Goal: Transaction & Acquisition: Purchase product/service

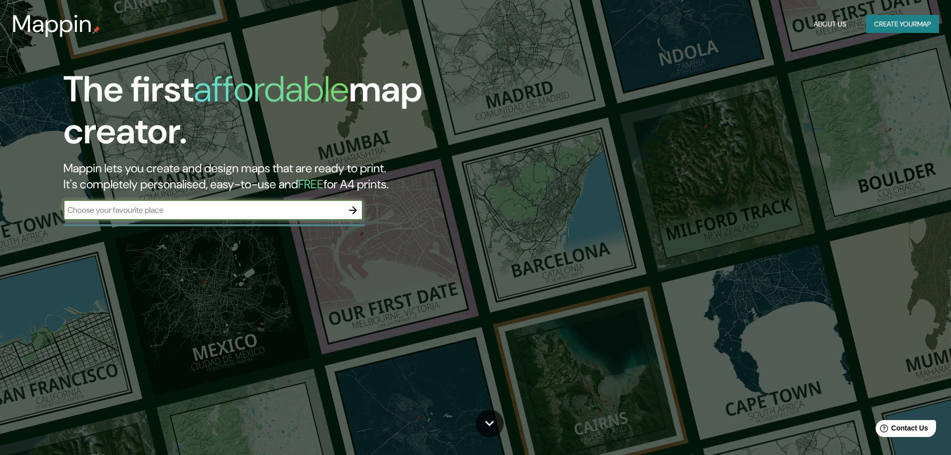
click at [196, 208] on input "text" at bounding box center [203, 209] width 280 height 11
type input "tandil"
click at [357, 208] on icon "button" at bounding box center [353, 210] width 12 height 12
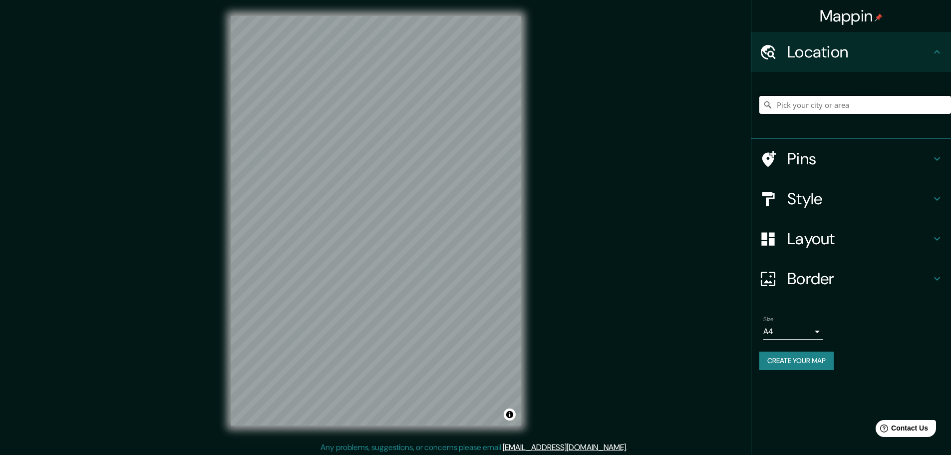
click at [918, 100] on input "Pick your city or area" at bounding box center [855, 105] width 192 height 18
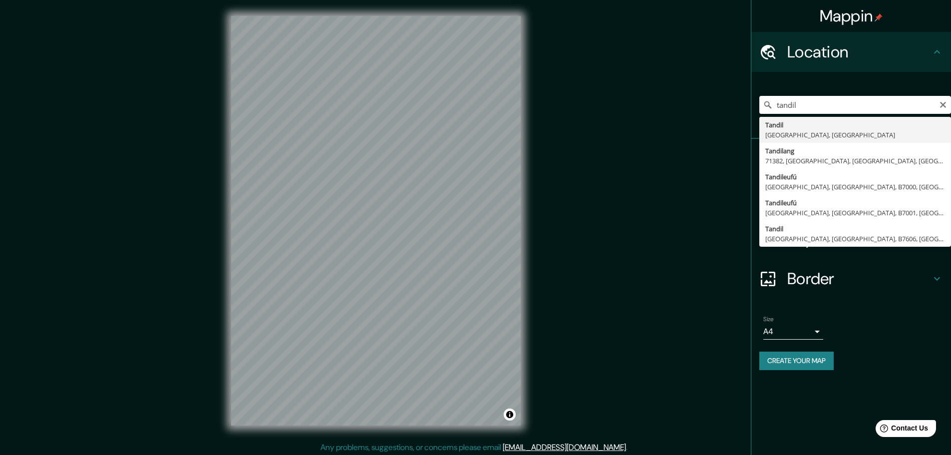
type input "[GEOGRAPHIC_DATA], [GEOGRAPHIC_DATA], [GEOGRAPHIC_DATA]"
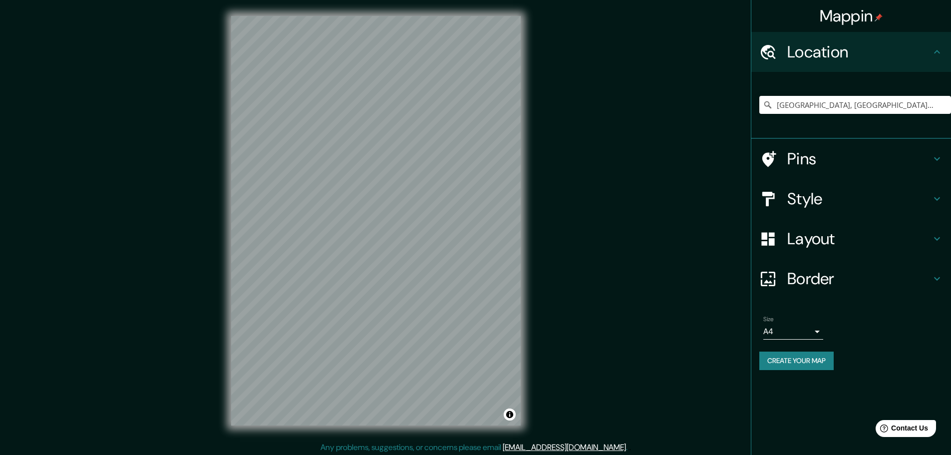
click at [863, 200] on h4 "Style" at bounding box center [859, 199] width 144 height 20
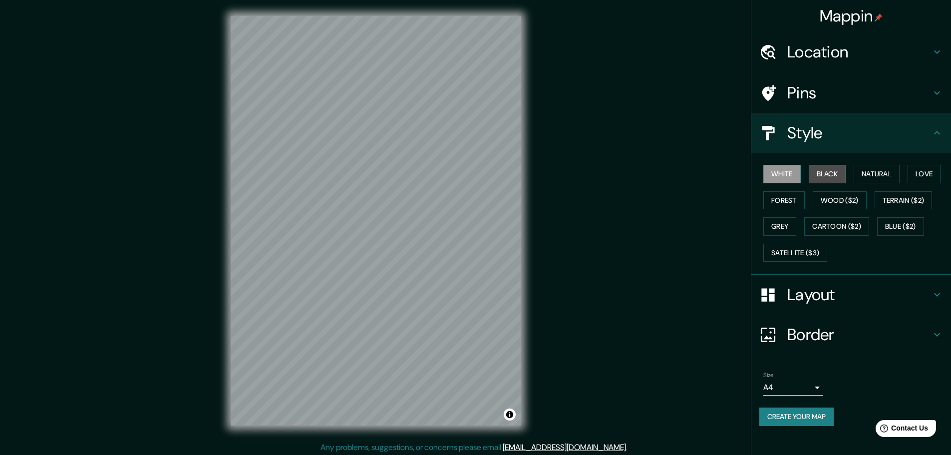
click at [833, 171] on button "Black" at bounding box center [827, 174] width 37 height 18
click at [789, 175] on button "White" at bounding box center [781, 174] width 37 height 18
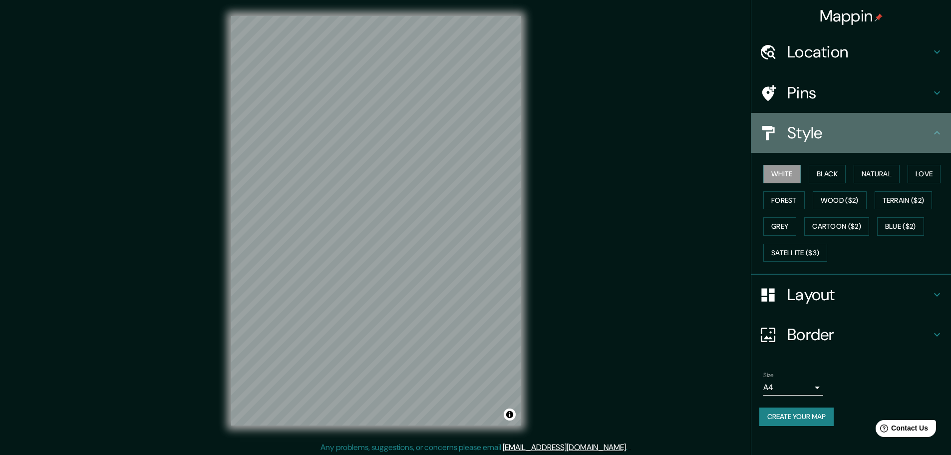
click at [838, 136] on h4 "Style" at bounding box center [859, 133] width 144 height 20
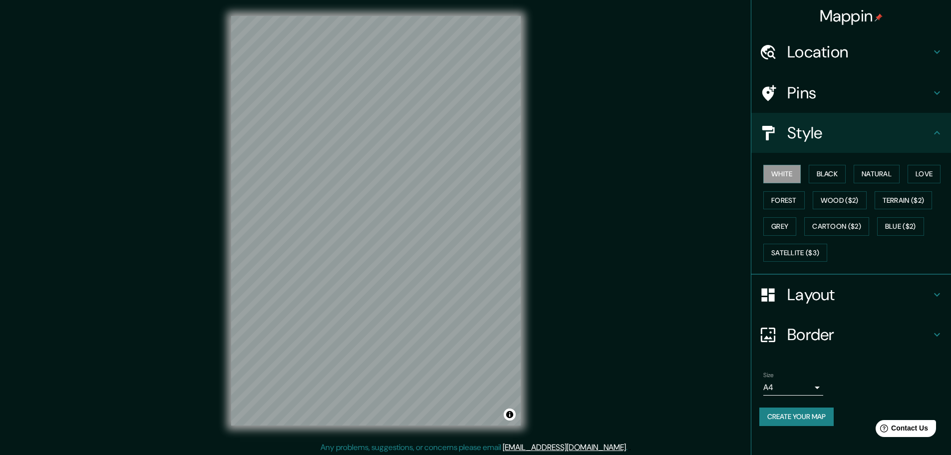
click at [862, 89] on h4 "Pins" at bounding box center [859, 93] width 144 height 20
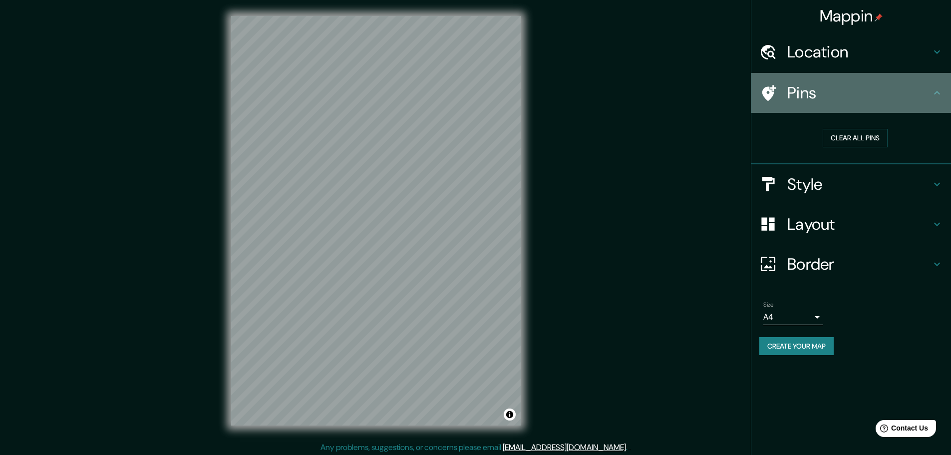
click at [862, 94] on h4 "Pins" at bounding box center [859, 93] width 144 height 20
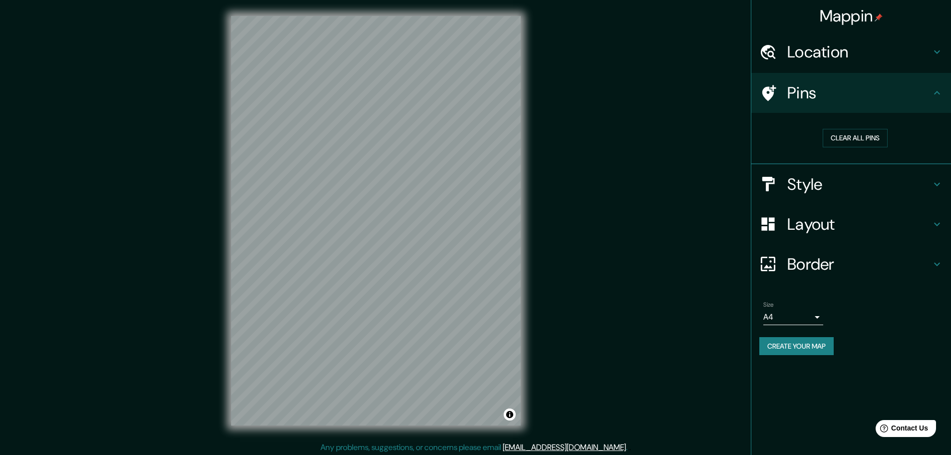
click at [834, 232] on h4 "Layout" at bounding box center [859, 224] width 144 height 20
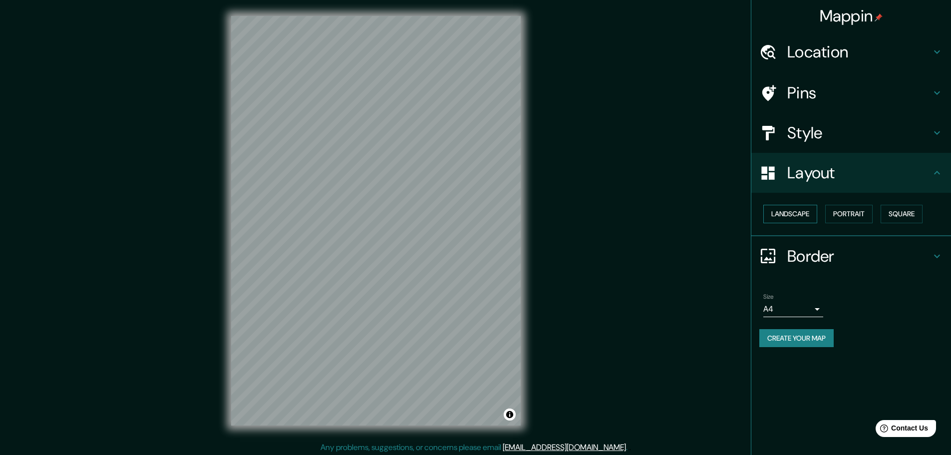
click at [815, 216] on button "Landscape" at bounding box center [790, 214] width 54 height 18
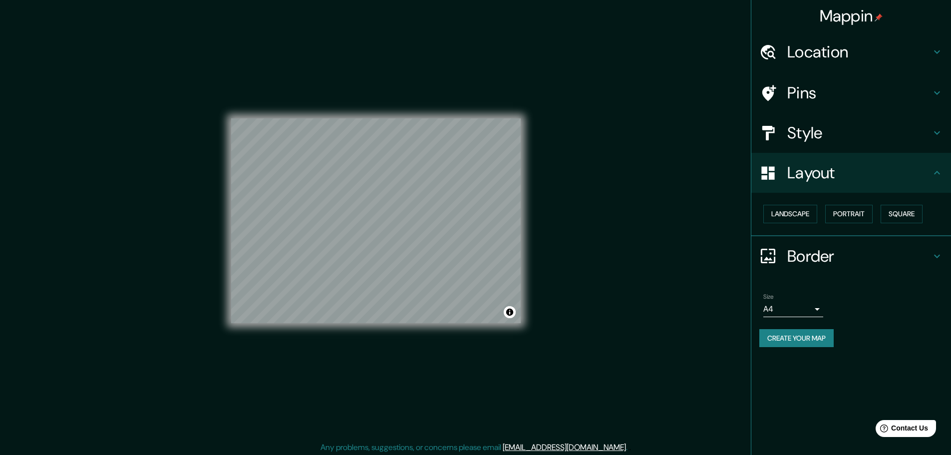
click at [795, 251] on h4 "Border" at bounding box center [859, 256] width 144 height 20
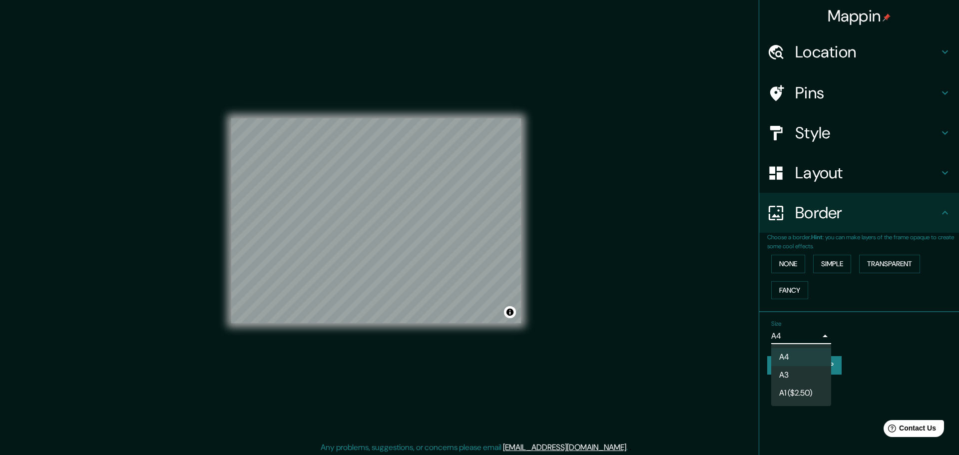
click at [800, 334] on body "Mappin Location [GEOGRAPHIC_DATA], [GEOGRAPHIC_DATA], [GEOGRAPHIC_DATA] Pins St…" at bounding box center [479, 227] width 959 height 455
click at [797, 373] on li "A3" at bounding box center [801, 375] width 60 height 18
type input "a4"
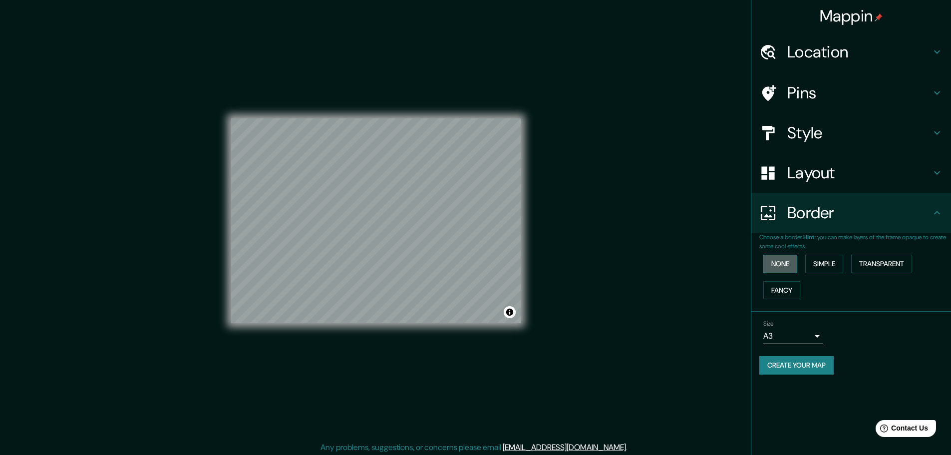
click at [784, 262] on button "None" at bounding box center [780, 264] width 34 height 18
click at [815, 259] on button "Simple" at bounding box center [824, 264] width 38 height 18
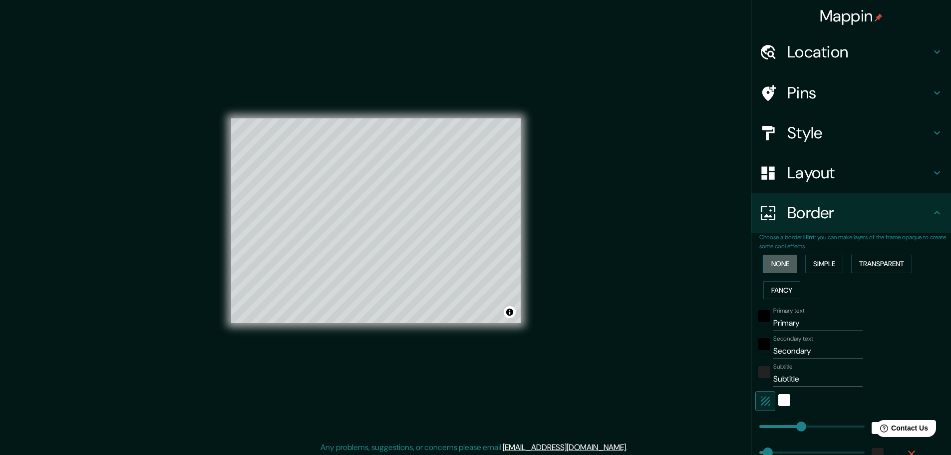
click at [788, 259] on button "None" at bounding box center [780, 264] width 34 height 18
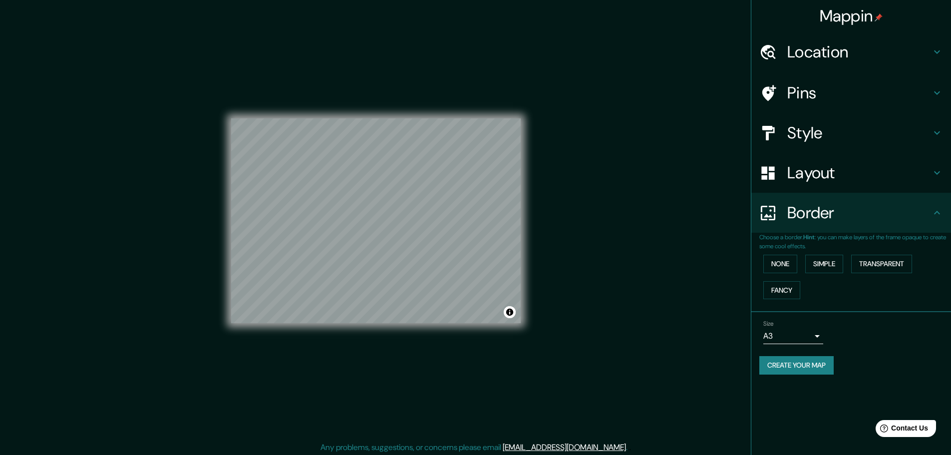
click at [819, 179] on h4 "Layout" at bounding box center [859, 173] width 144 height 20
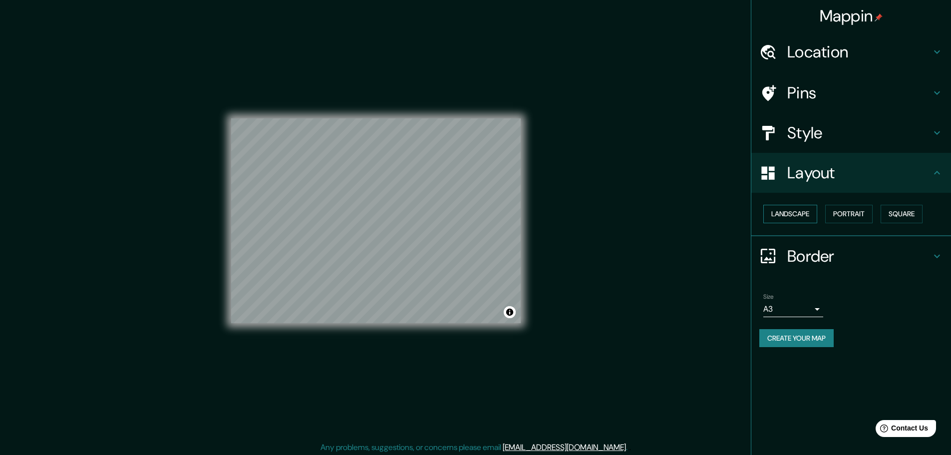
click at [798, 218] on button "Landscape" at bounding box center [790, 214] width 54 height 18
click at [825, 133] on h4 "Style" at bounding box center [859, 133] width 144 height 20
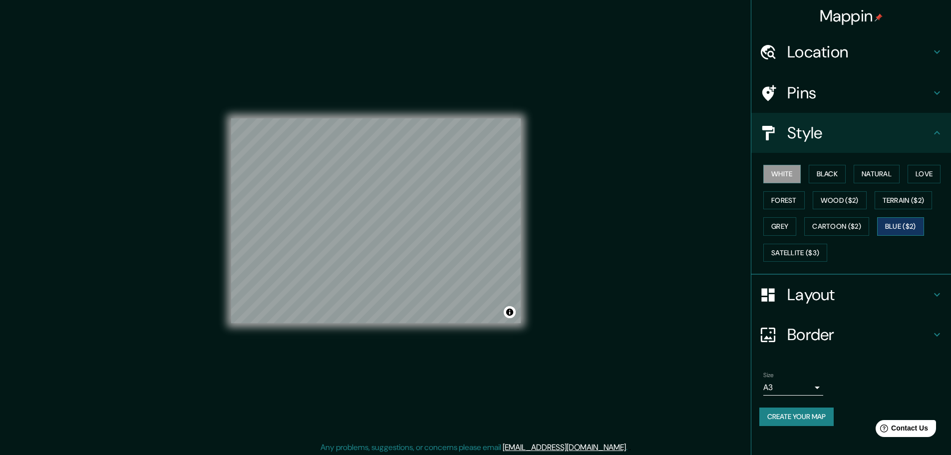
click at [894, 226] on button "Blue ($2)" at bounding box center [900, 226] width 47 height 18
click at [781, 178] on button "White" at bounding box center [781, 174] width 37 height 18
click at [814, 102] on h4 "Pins" at bounding box center [859, 93] width 144 height 20
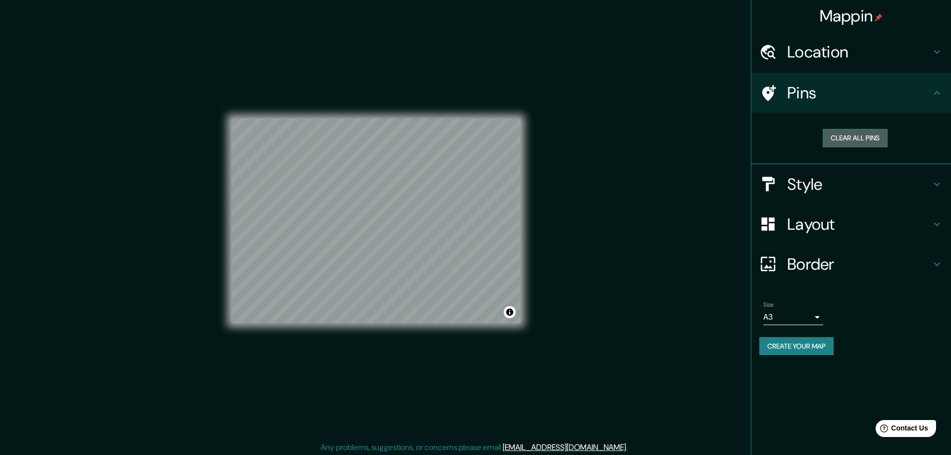
click at [841, 139] on button "Clear all pins" at bounding box center [855, 138] width 65 height 18
click at [816, 48] on h4 "Location" at bounding box center [859, 52] width 144 height 20
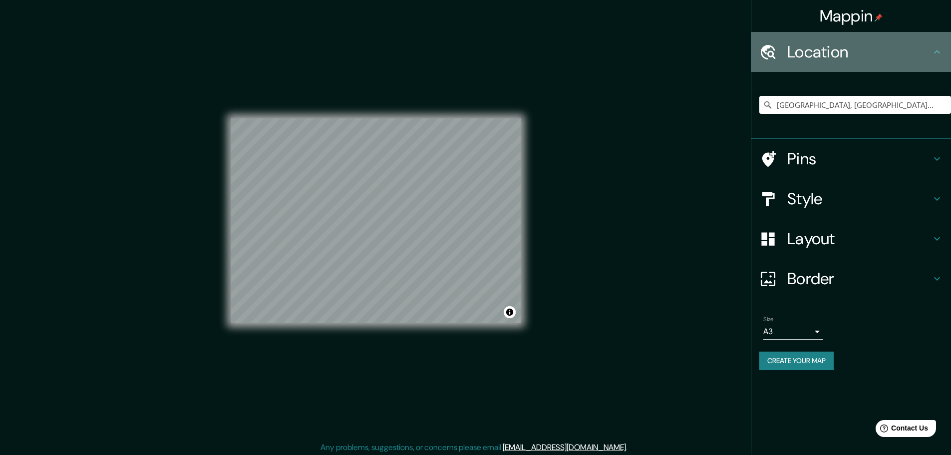
click at [816, 48] on h4 "Location" at bounding box center [859, 52] width 144 height 20
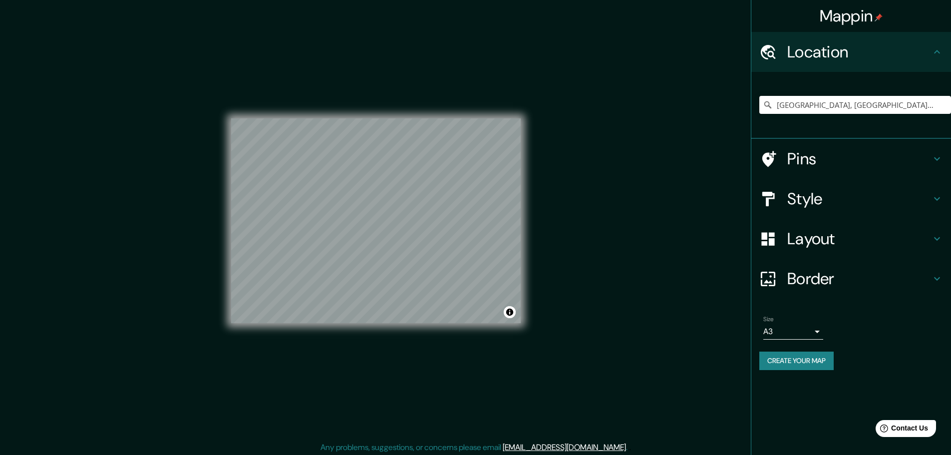
click at [780, 363] on button "Create your map" at bounding box center [796, 360] width 74 height 18
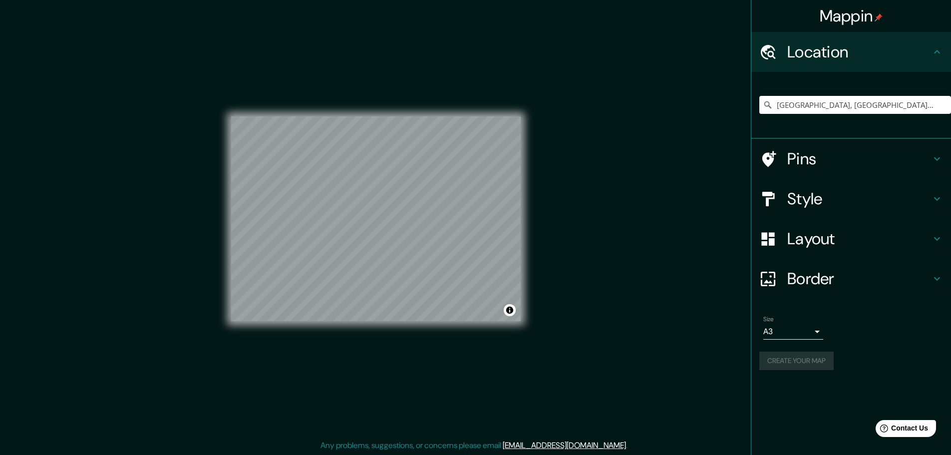
scroll to position [2, 0]
click at [822, 361] on div "Create your map" at bounding box center [851, 360] width 184 height 18
click at [863, 319] on div "Size A3 a4" at bounding box center [851, 328] width 184 height 32
click at [823, 359] on button "Create your map" at bounding box center [796, 360] width 74 height 18
